Goal: Task Accomplishment & Management: Use online tool/utility

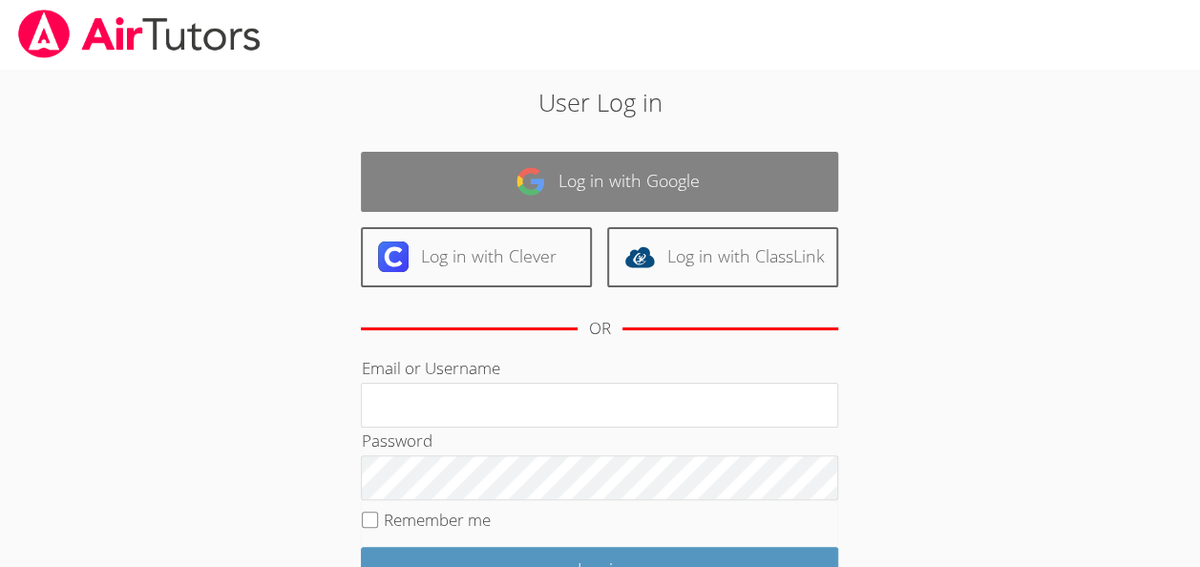
click at [634, 184] on link "Log in with Google" at bounding box center [599, 182] width 477 height 60
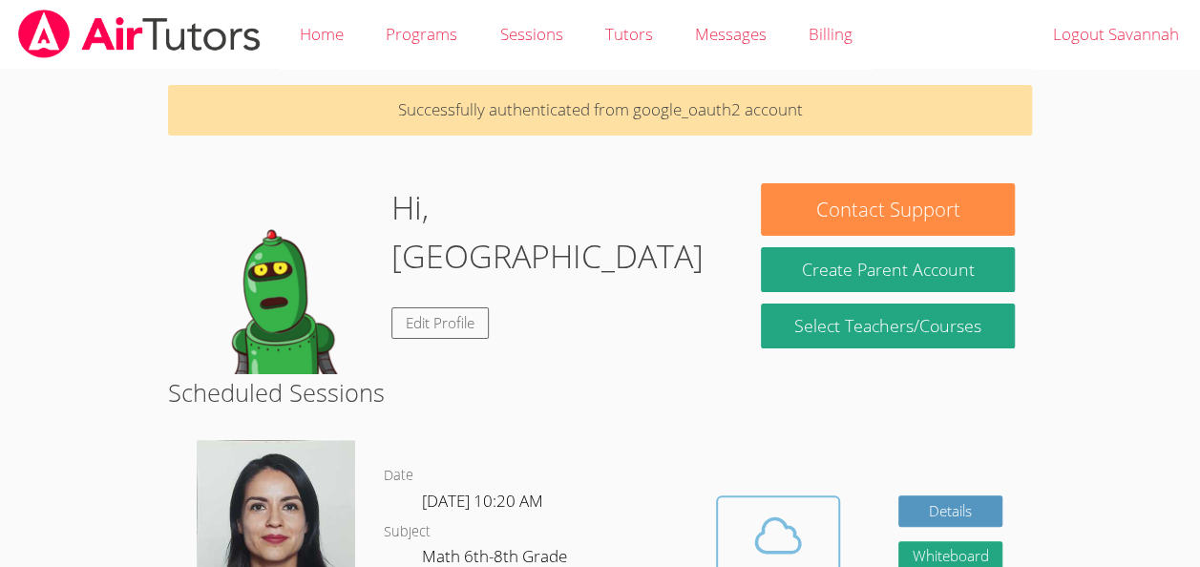
click at [779, 510] on icon at bounding box center [777, 535] width 53 height 53
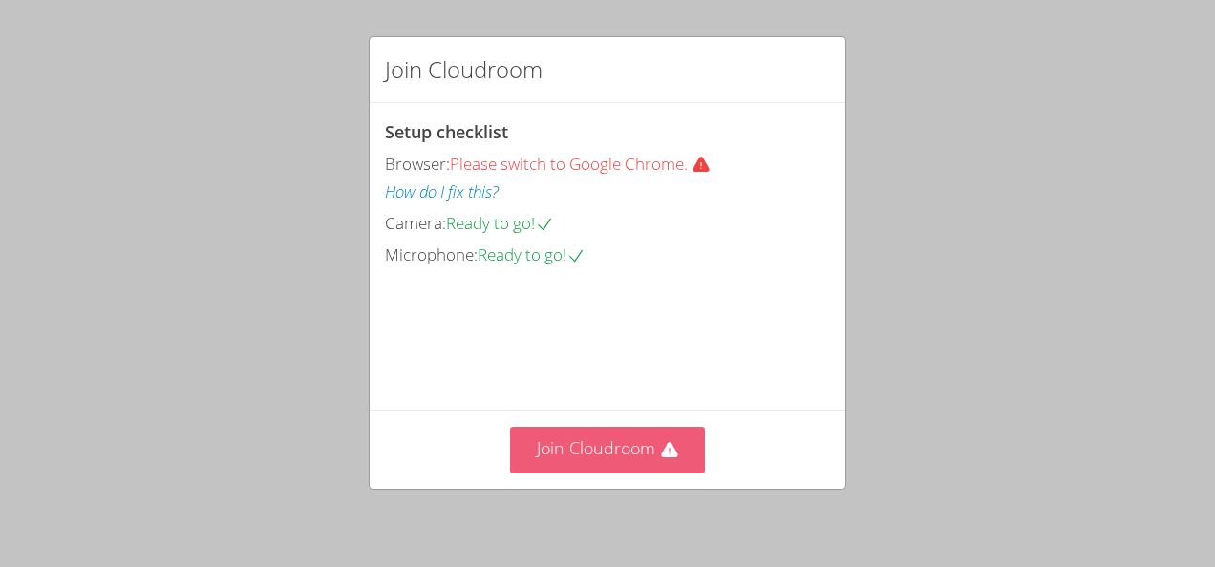
click at [642, 449] on button "Join Cloudroom" at bounding box center [608, 450] width 196 height 47
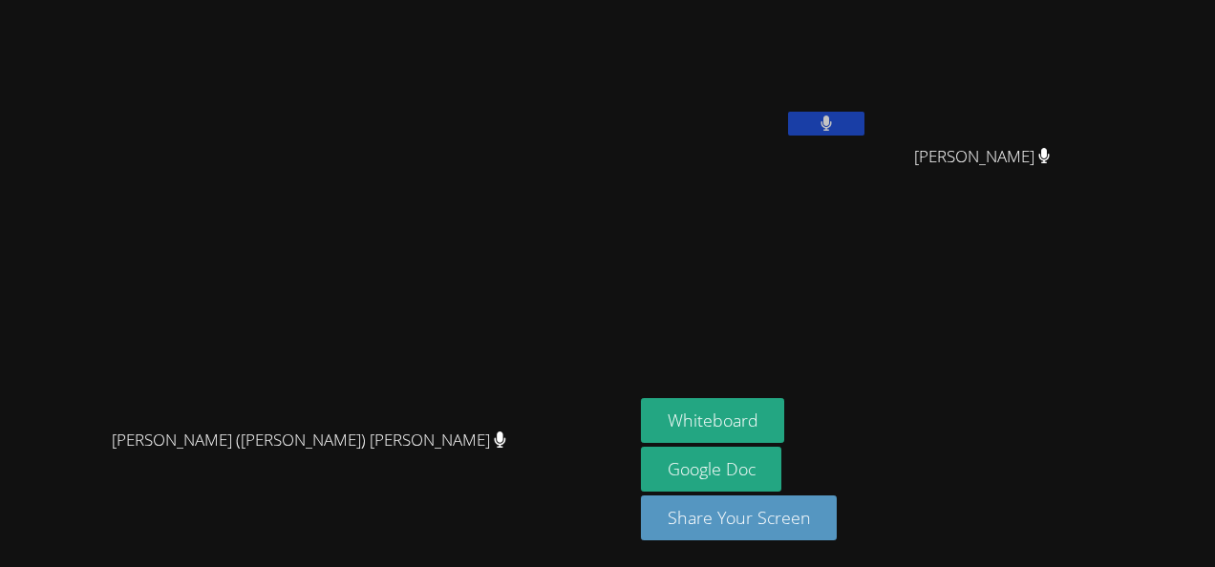
click at [833, 116] on icon at bounding box center [826, 124] width 12 height 16
click at [868, 103] on video at bounding box center [754, 72] width 227 height 128
click at [864, 132] on button at bounding box center [826, 124] width 76 height 24
click at [864, 134] on button at bounding box center [826, 124] width 76 height 24
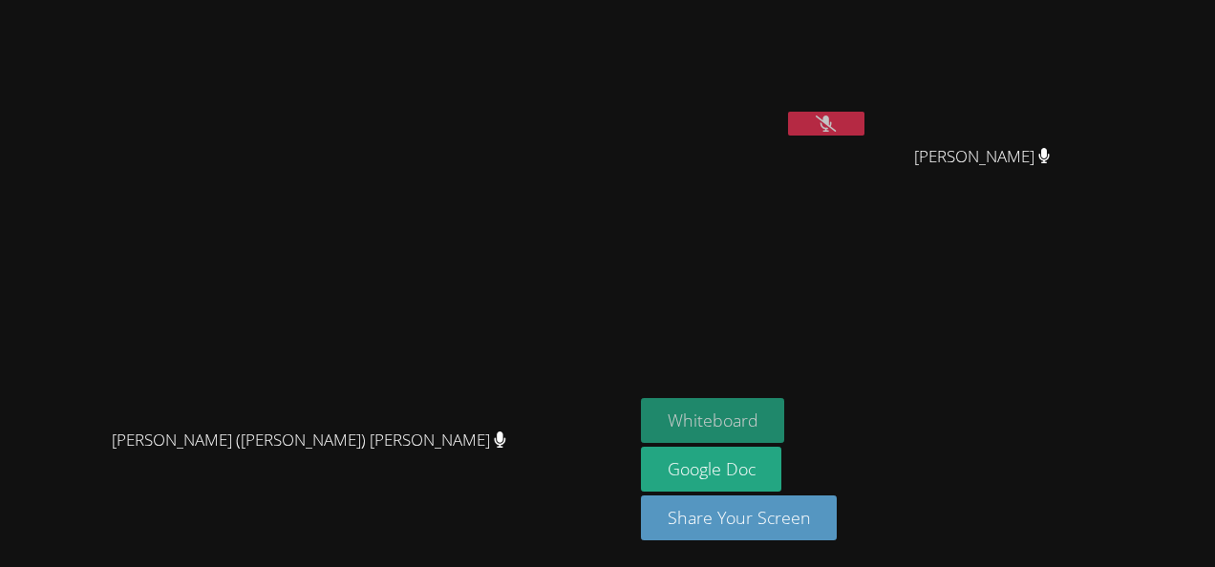
click at [781, 425] on button "Whiteboard" at bounding box center [713, 420] width 144 height 45
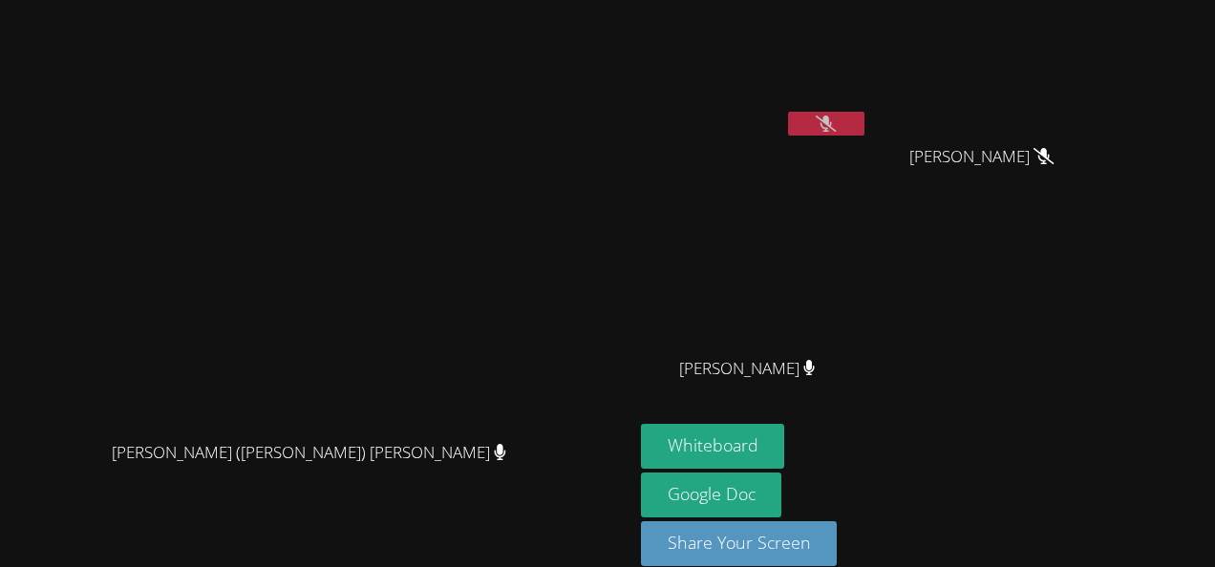
click at [836, 121] on icon at bounding box center [825, 124] width 20 height 16
click at [864, 125] on button at bounding box center [826, 124] width 76 height 24
click at [836, 123] on icon at bounding box center [825, 124] width 20 height 16
click at [864, 132] on button at bounding box center [826, 124] width 76 height 24
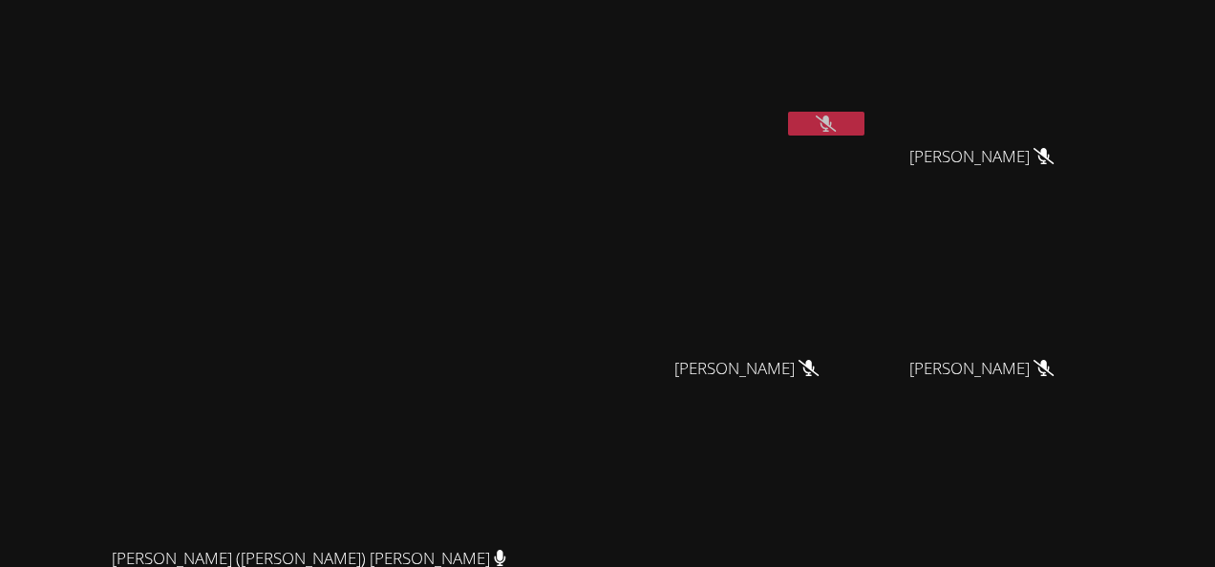
click at [864, 117] on button at bounding box center [826, 124] width 76 height 24
click at [864, 119] on button at bounding box center [826, 124] width 76 height 24
click at [864, 117] on button at bounding box center [826, 124] width 76 height 24
click at [836, 123] on icon at bounding box center [825, 124] width 20 height 16
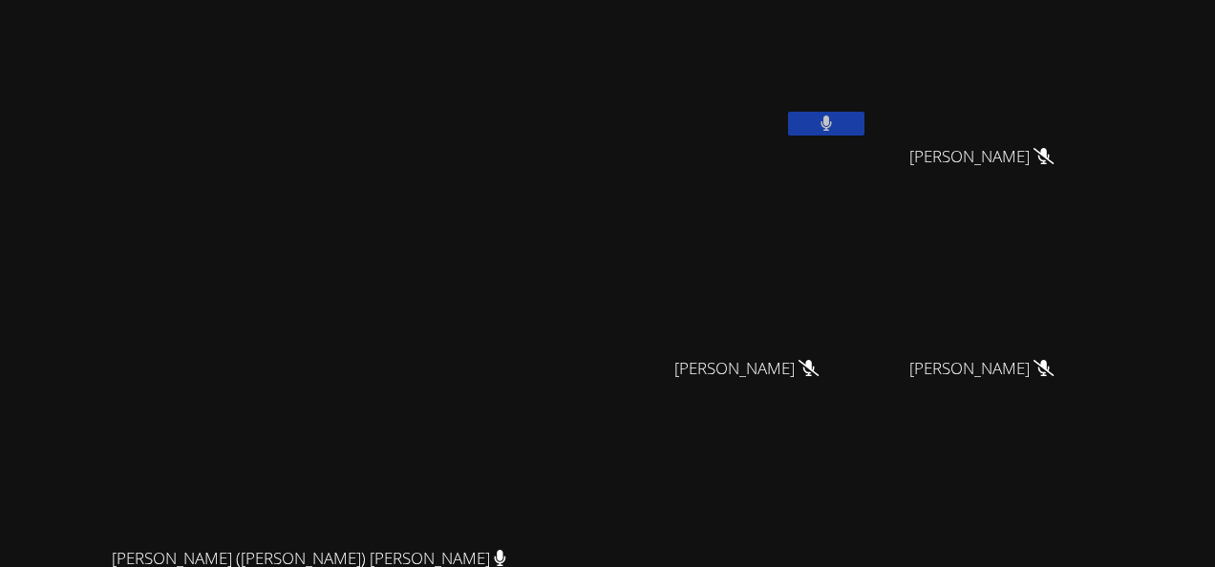
click at [864, 126] on button at bounding box center [826, 124] width 76 height 24
click at [868, 103] on video at bounding box center [754, 72] width 227 height 128
click at [836, 116] on icon at bounding box center [825, 124] width 20 height 16
click at [864, 123] on button at bounding box center [826, 124] width 76 height 24
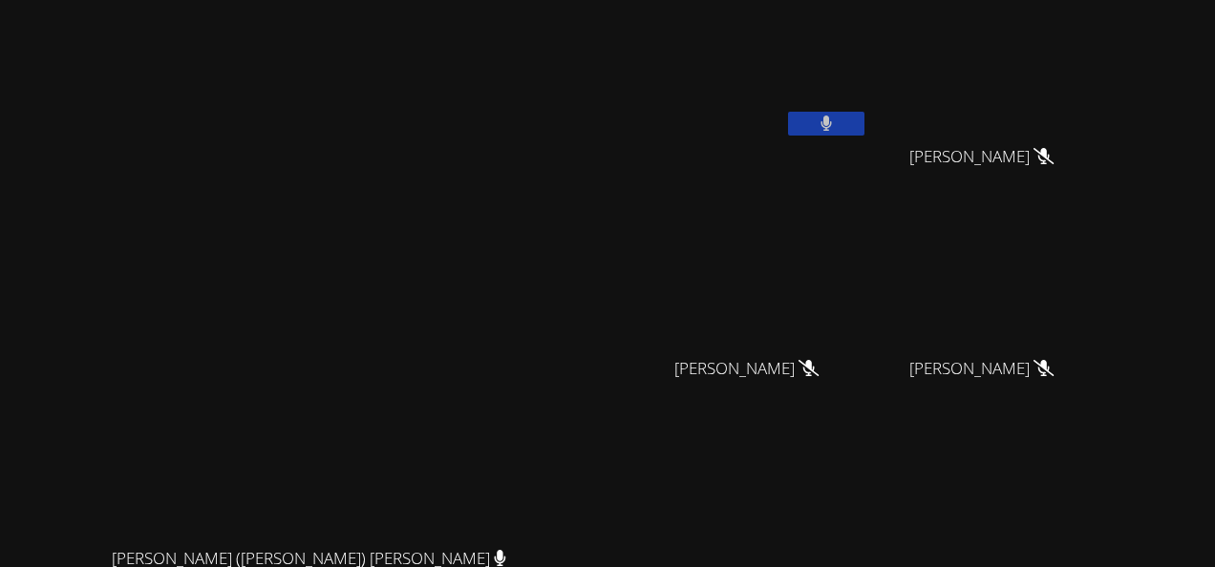
click at [864, 123] on button at bounding box center [826, 124] width 76 height 24
click at [864, 119] on button at bounding box center [826, 124] width 76 height 24
click at [836, 131] on icon at bounding box center [825, 124] width 20 height 16
click at [864, 133] on button at bounding box center [826, 124] width 76 height 24
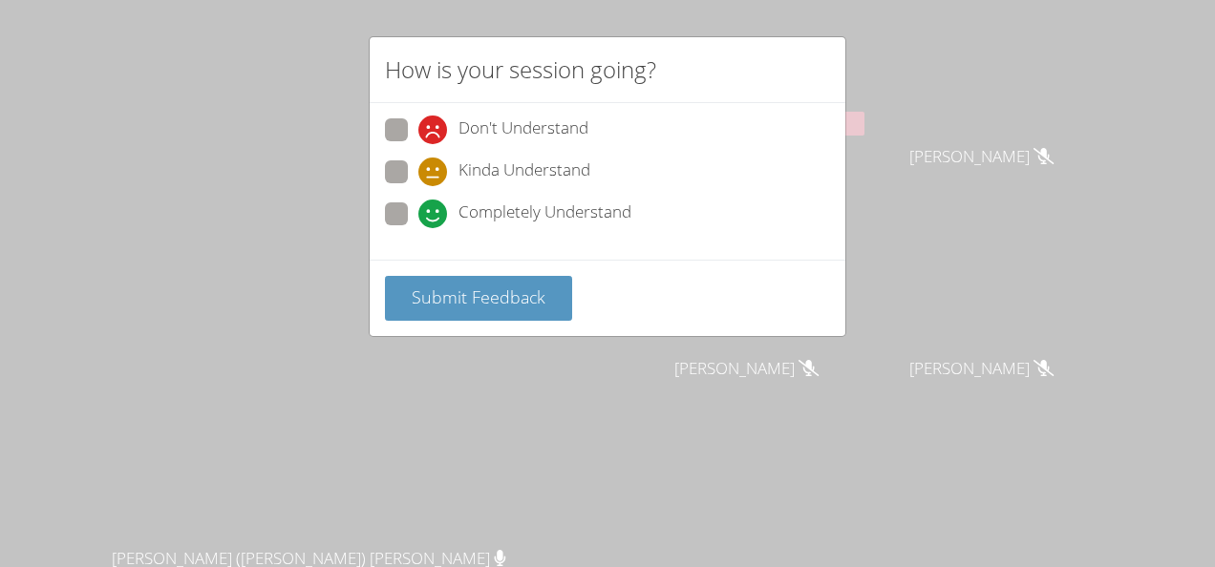
click at [497, 225] on span "Completely Understand" at bounding box center [544, 214] width 173 height 29
click at [434, 219] on input "Completely Understand" at bounding box center [426, 210] width 16 height 16
radio input "true"
click at [539, 166] on span "Kinda Understand" at bounding box center [524, 172] width 132 height 29
click at [434, 166] on input "Kinda Understand" at bounding box center [426, 168] width 16 height 16
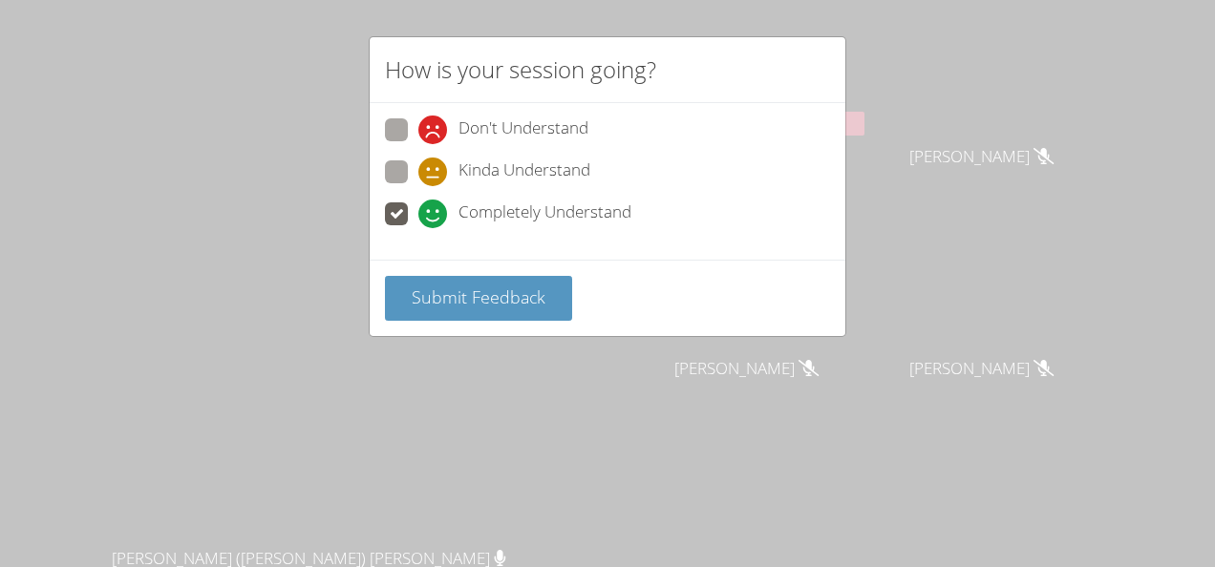
radio input "true"
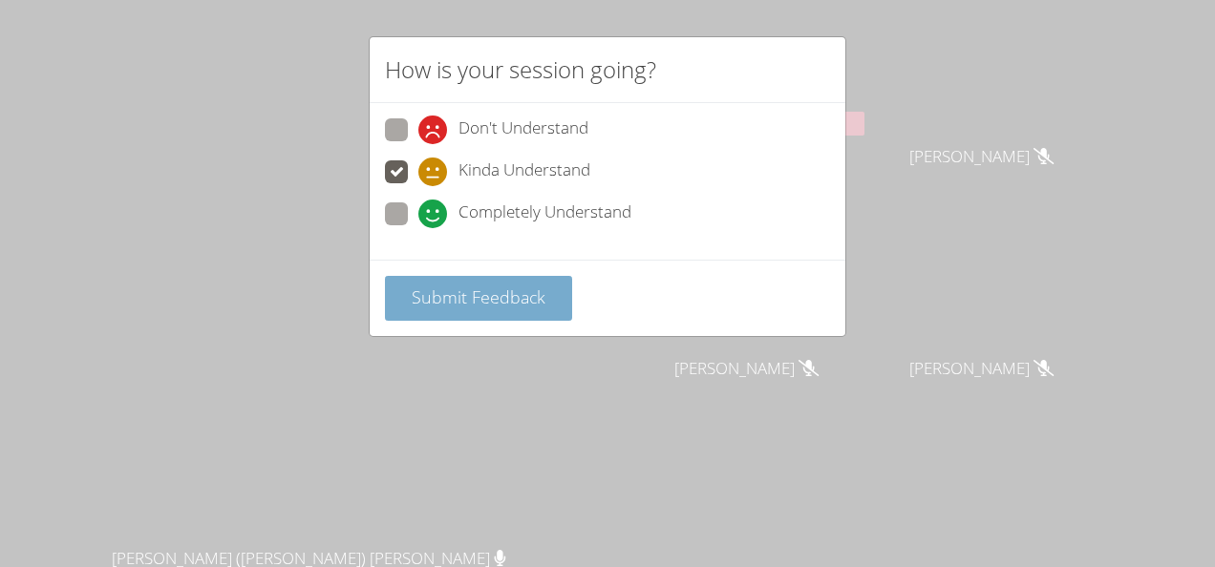
click at [472, 296] on span "Submit Feedback" at bounding box center [479, 297] width 134 height 23
